Goal: Browse casually: Explore the website without a specific task or goal

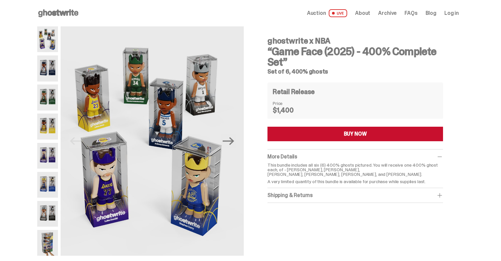
click at [51, 250] on img at bounding box center [47, 243] width 21 height 26
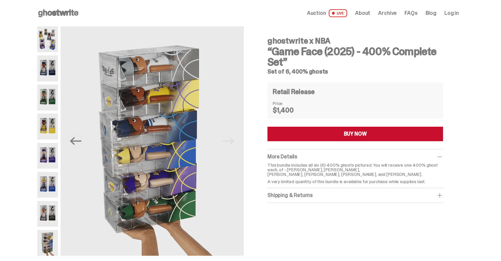
click at [57, 43] on img at bounding box center [47, 39] width 21 height 26
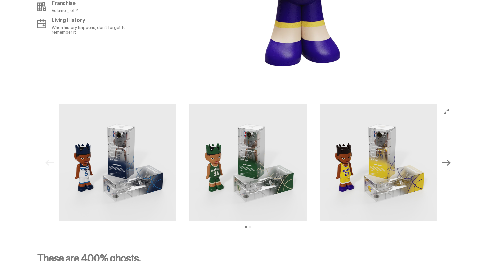
scroll to position [659, 0]
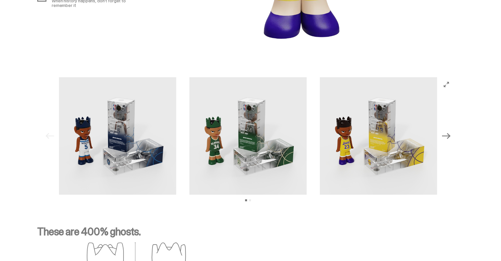
click at [130, 127] on img at bounding box center [117, 135] width 117 height 117
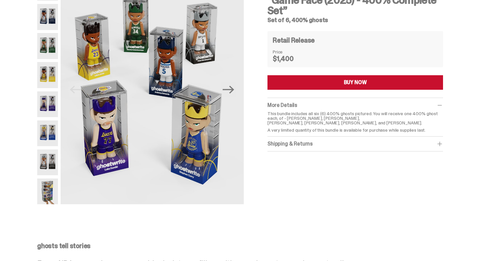
scroll to position [0, 0]
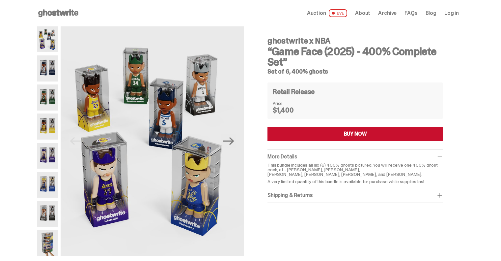
click at [73, 9] on icon at bounding box center [58, 13] width 42 height 11
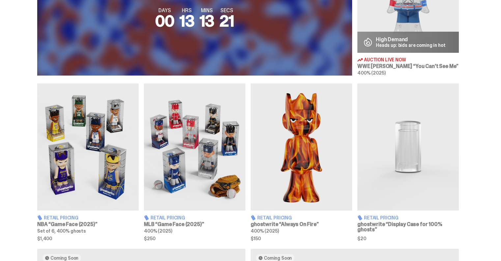
scroll to position [362, 0]
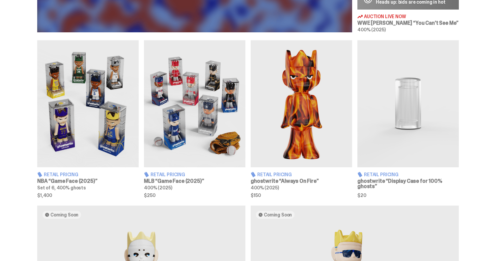
click at [191, 91] on img at bounding box center [194, 103] width 101 height 127
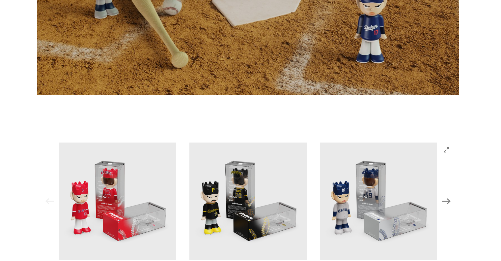
scroll to position [652, 0]
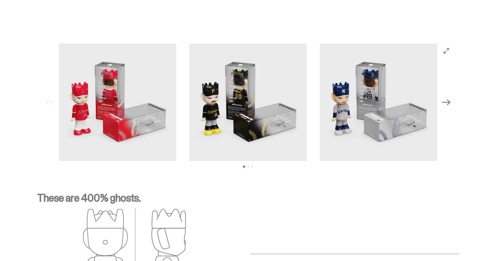
click at [448, 101] on icon "Next" at bounding box center [446, 102] width 9 height 9
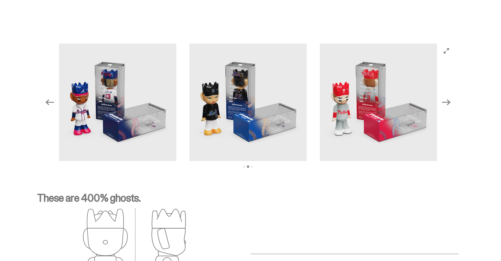
click at [448, 101] on icon "Next" at bounding box center [446, 102] width 9 height 9
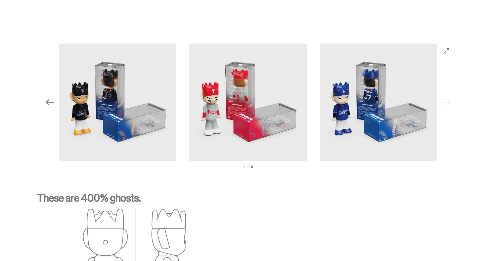
click at [362, 109] on img at bounding box center [378, 101] width 117 height 117
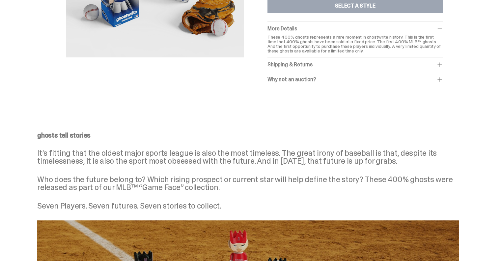
scroll to position [26, 0]
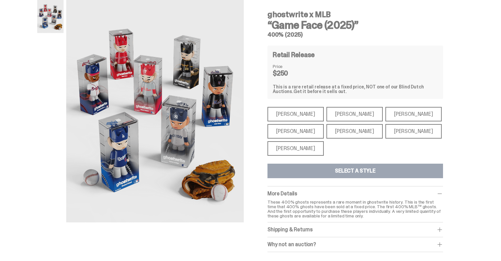
click at [313, 144] on div "[PERSON_NAME]" at bounding box center [295, 148] width 56 height 14
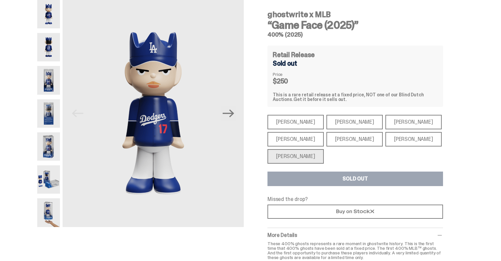
click at [385, 140] on div "[PERSON_NAME]" at bounding box center [413, 139] width 56 height 14
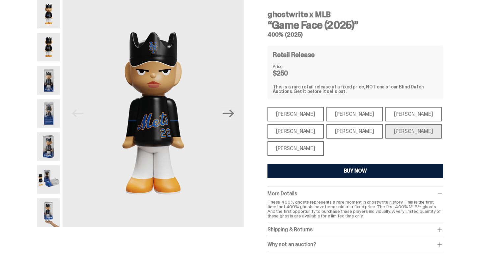
click at [334, 127] on div "[PERSON_NAME]" at bounding box center [354, 131] width 56 height 14
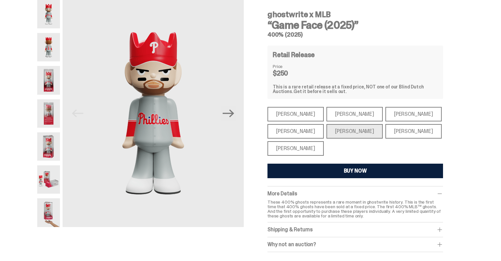
click at [293, 128] on div "[PERSON_NAME]" at bounding box center [295, 131] width 56 height 14
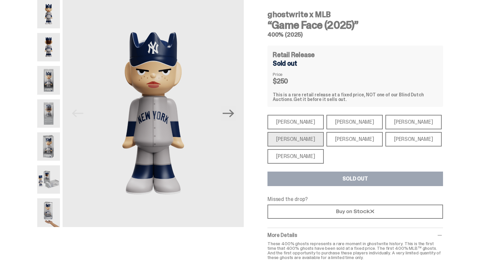
click at [290, 119] on div "[PERSON_NAME]" at bounding box center [295, 122] width 56 height 14
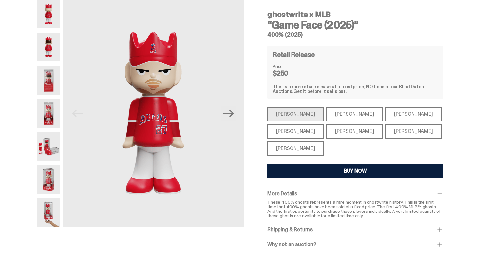
click at [346, 109] on div "[PERSON_NAME]" at bounding box center [354, 114] width 56 height 14
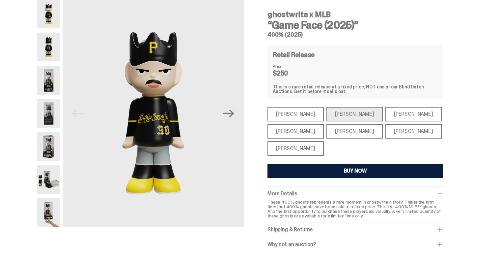
click at [385, 111] on div "[PERSON_NAME]" at bounding box center [413, 114] width 56 height 14
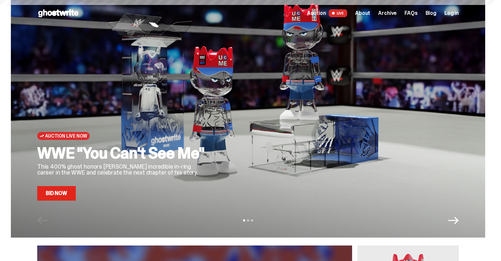
scroll to position [362, 0]
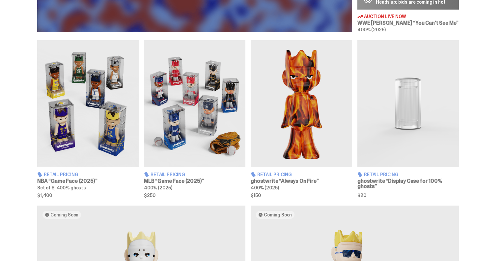
click at [91, 100] on img at bounding box center [87, 103] width 101 height 127
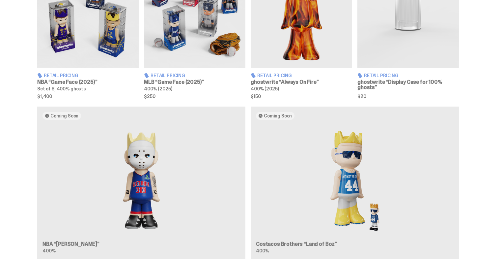
scroll to position [527, 0]
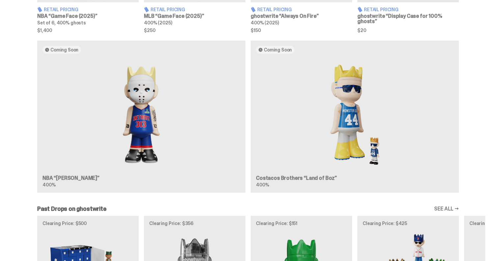
drag, startPoint x: 191, startPoint y: 92, endPoint x: 487, endPoint y: 170, distance: 306.5
click at [488, 170] on div "Coming Soon NBA “[PERSON_NAME]” 400% Coming Soon Costacos Brothers “Land of Boz…" at bounding box center [248, 119] width 496 height 157
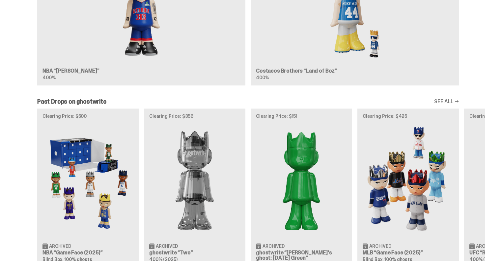
scroll to position [692, 0]
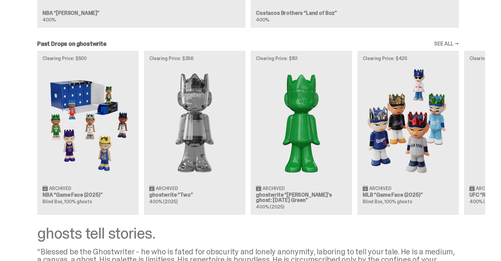
click at [77, 133] on div "Clearing Price: $500 Archived NBA “Game Face (2025)” Blind Box, 100% ghosts Cle…" at bounding box center [248, 132] width 474 height 163
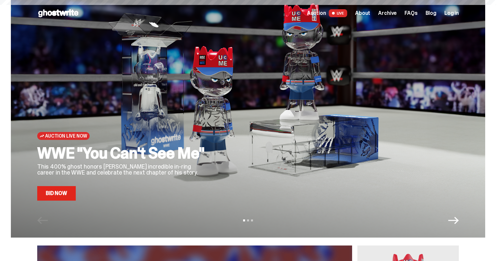
scroll to position [692, 0]
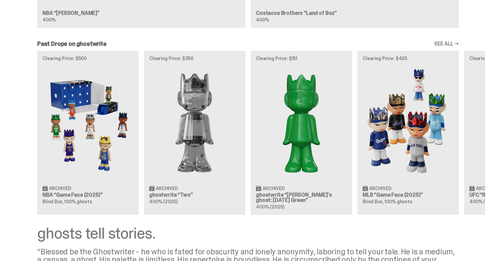
click at [448, 41] on link "SEE ALL →" at bounding box center [446, 43] width 25 height 5
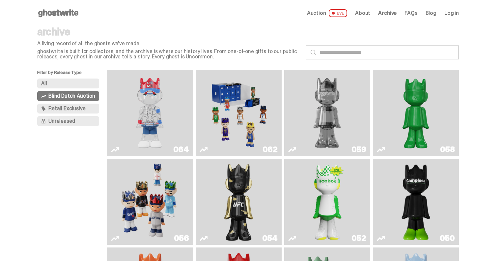
click at [58, 13] on use at bounding box center [58, 13] width 40 height 8
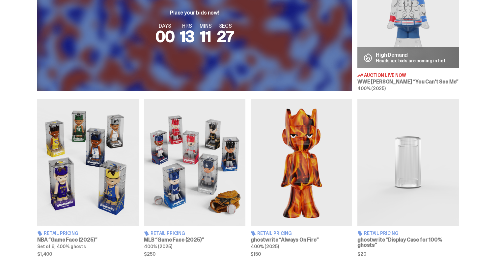
scroll to position [296, 0]
